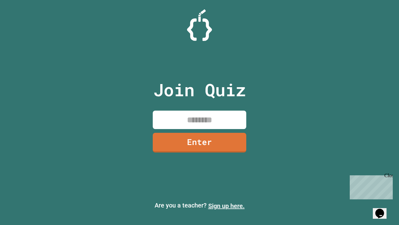
click at [226, 206] on link "Sign up here." at bounding box center [226, 205] width 36 height 7
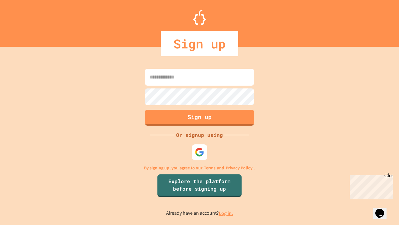
click at [226, 213] on link "Log in." at bounding box center [226, 213] width 14 height 7
